Goal: Check status: Check status

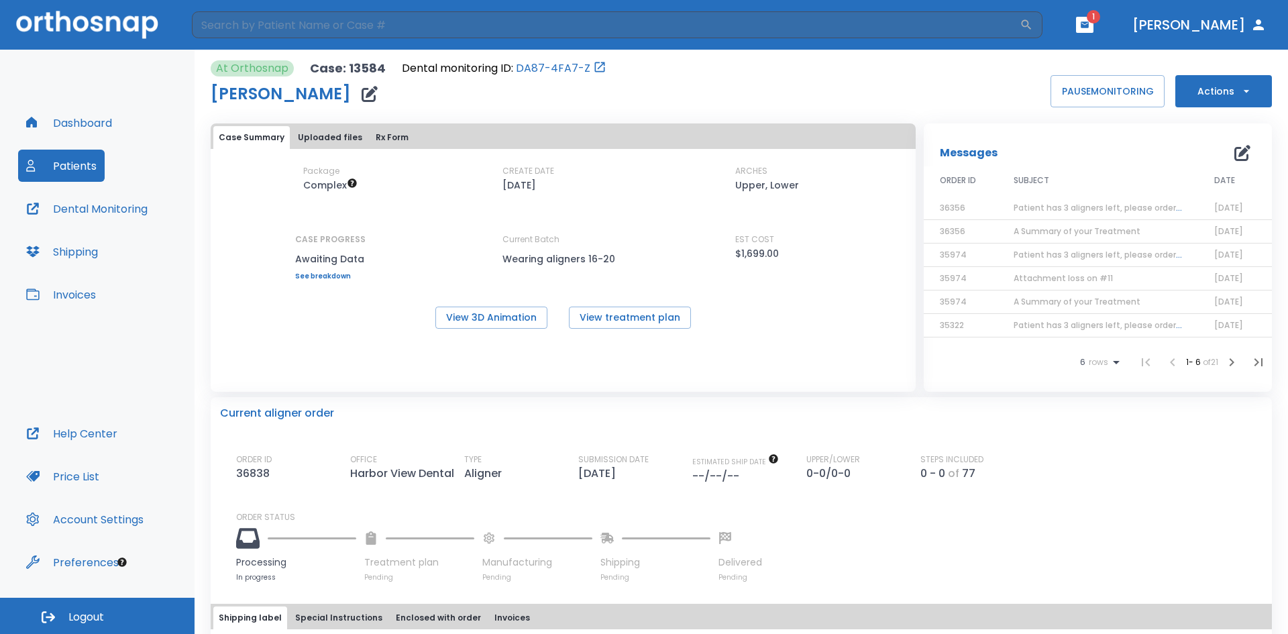
click at [83, 157] on button "Patients" at bounding box center [61, 166] width 87 height 32
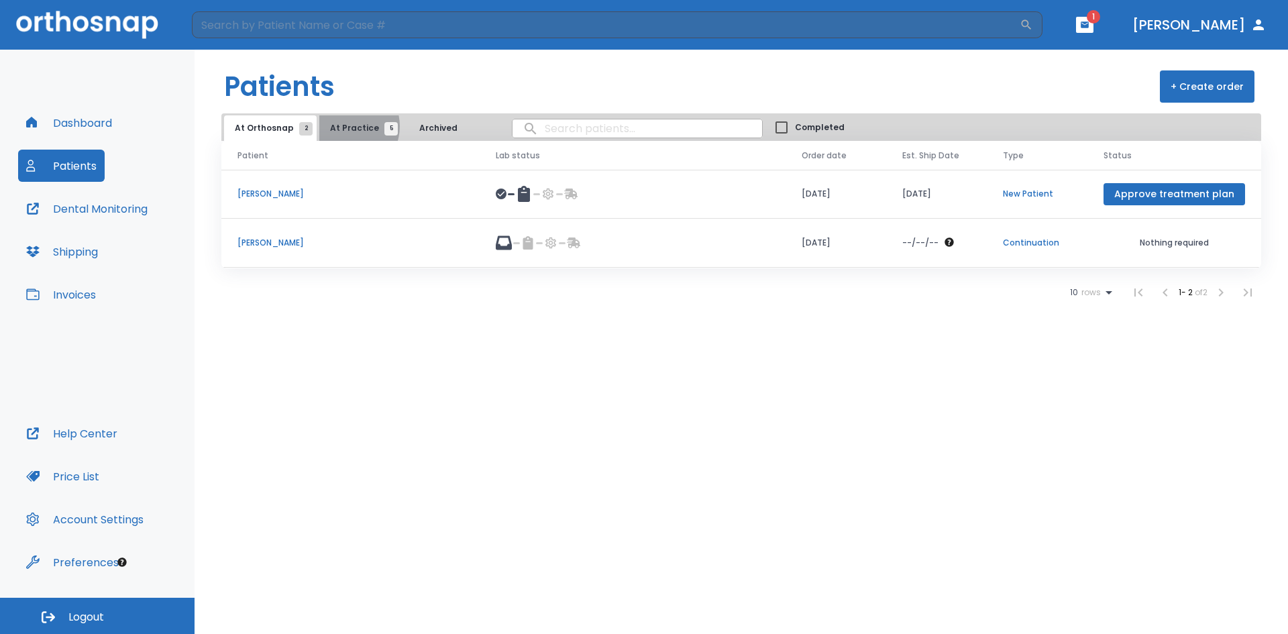
click at [341, 126] on span "At Practice 5" at bounding box center [360, 128] width 61 height 12
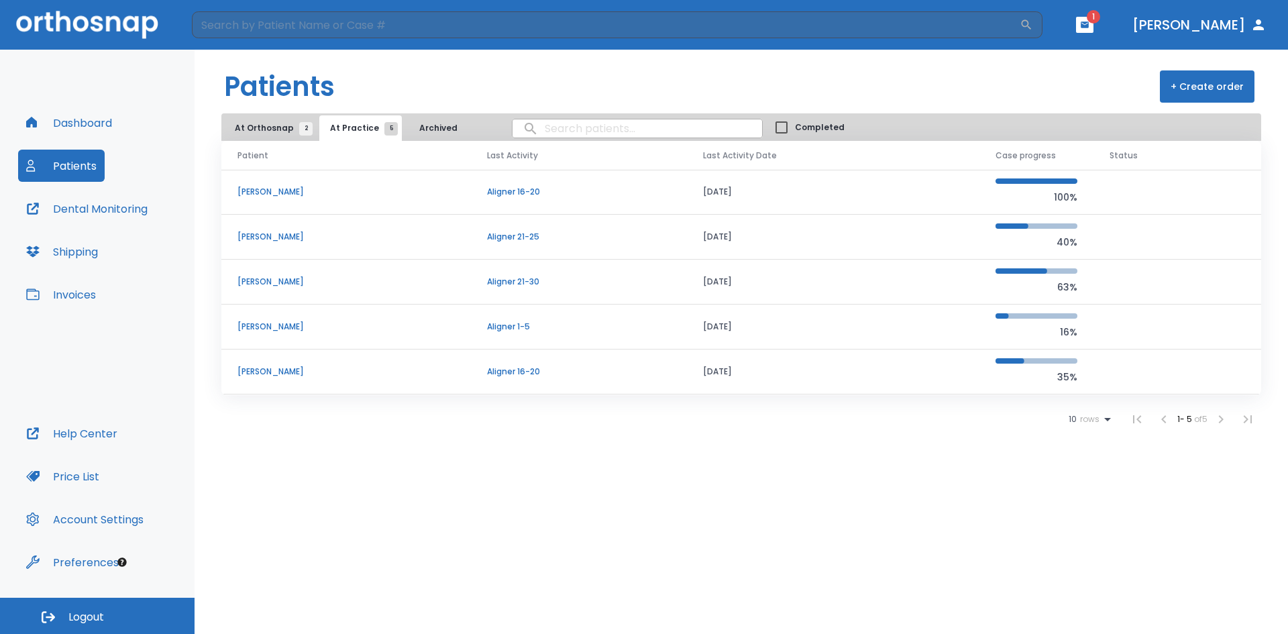
click at [268, 292] on td "[PERSON_NAME]" at bounding box center [346, 282] width 250 height 45
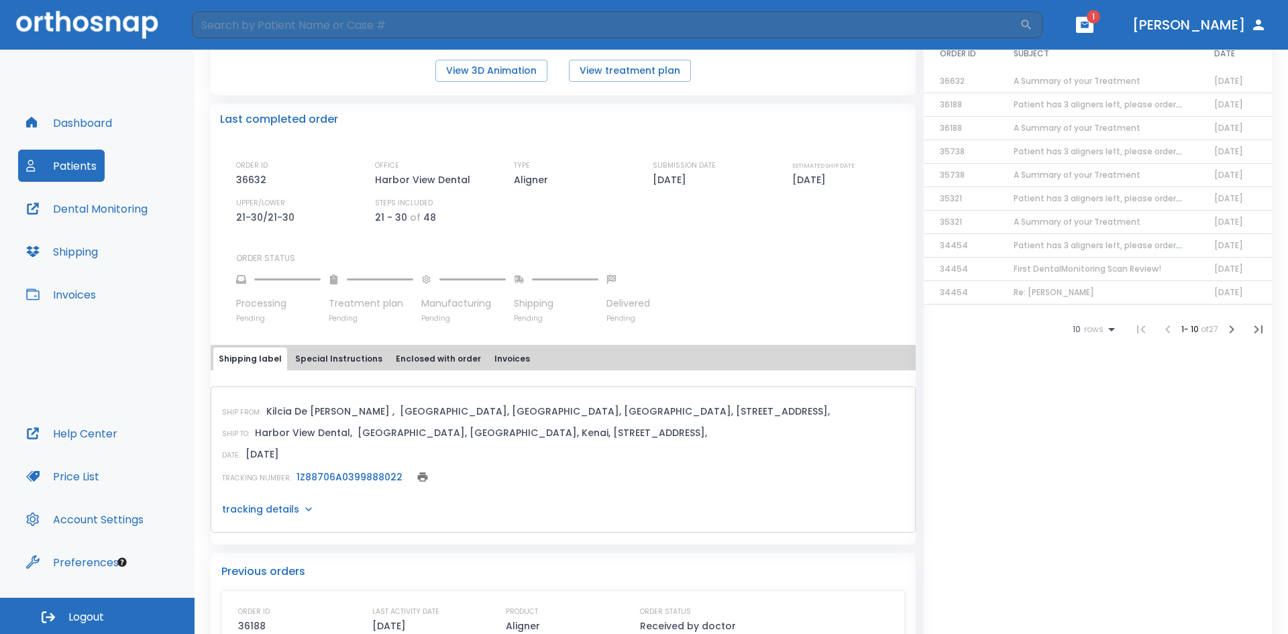
scroll to position [335, 0]
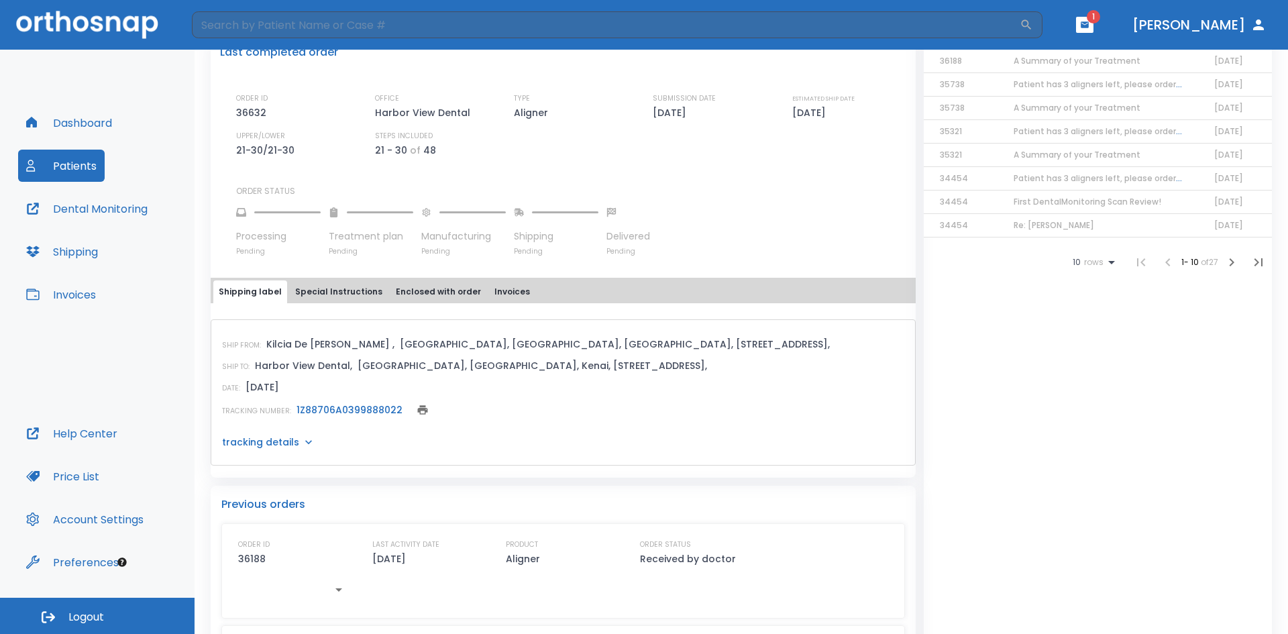
click at [369, 411] on link "1Z88706A0399888022" at bounding box center [350, 409] width 106 height 13
